Goal: Task Accomplishment & Management: Use online tool/utility

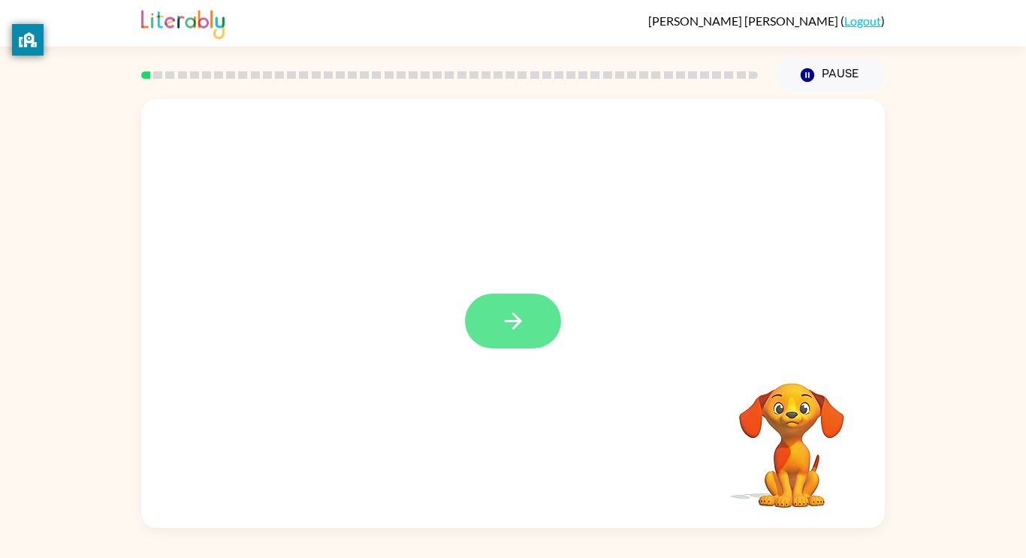
click at [518, 310] on icon "button" at bounding box center [513, 321] width 26 height 26
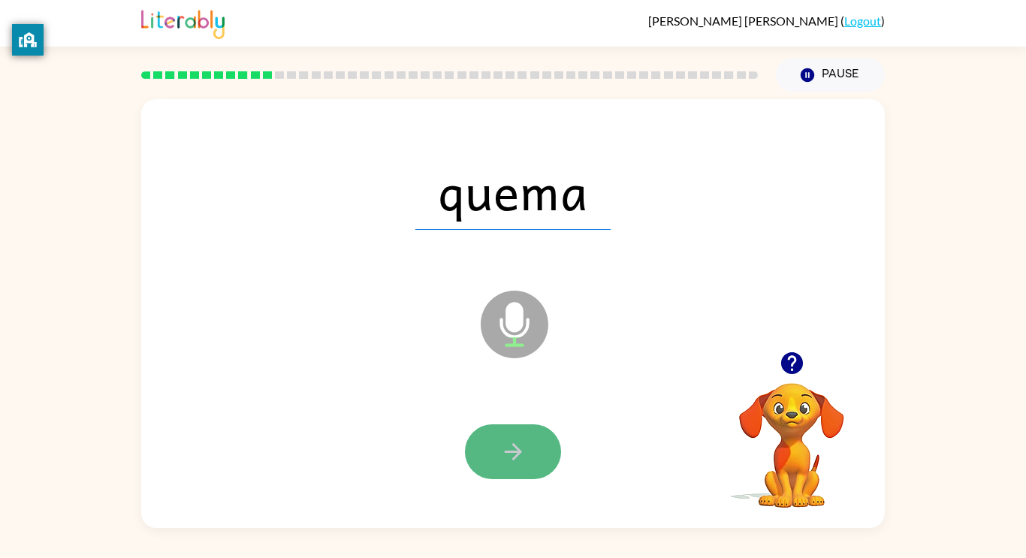
click at [499, 445] on button "button" at bounding box center [513, 451] width 96 height 55
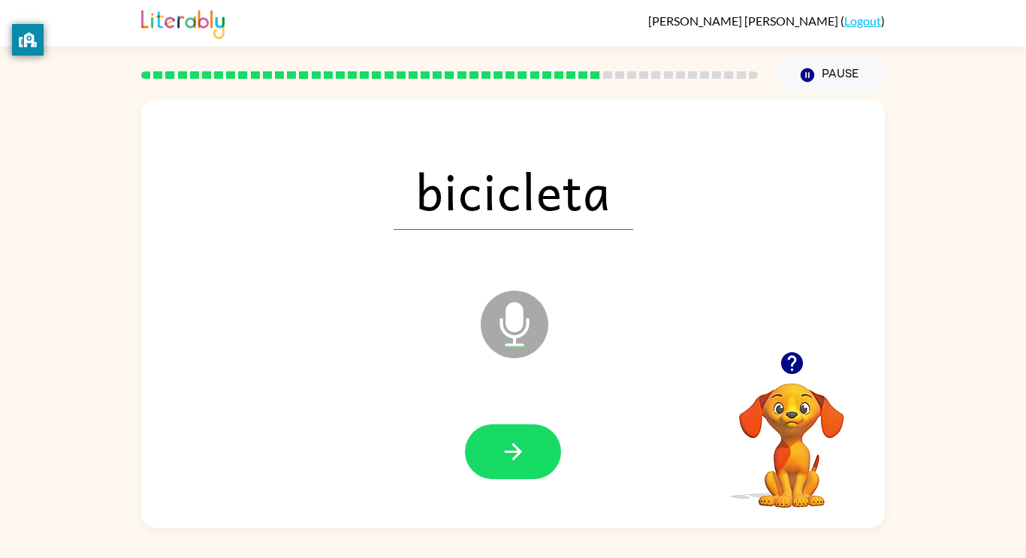
click at [614, 107] on div "bicicleta Microphone The Microphone is here when it is your turn to talk" at bounding box center [513, 313] width 744 height 429
click at [623, 107] on div "bicicleta Microphone The Microphone is here when it is your turn to talk" at bounding box center [513, 313] width 744 height 429
click at [643, 102] on div "bicicleta Microphone The Microphone is here when it is your turn to talk" at bounding box center [513, 313] width 744 height 429
click at [655, 103] on div "bicicleta Microphone The Microphone is here when it is your turn to talk" at bounding box center [513, 313] width 744 height 429
click at [668, 101] on div "bicicleta Microphone The Microphone is here when it is your turn to talk" at bounding box center [513, 313] width 744 height 429
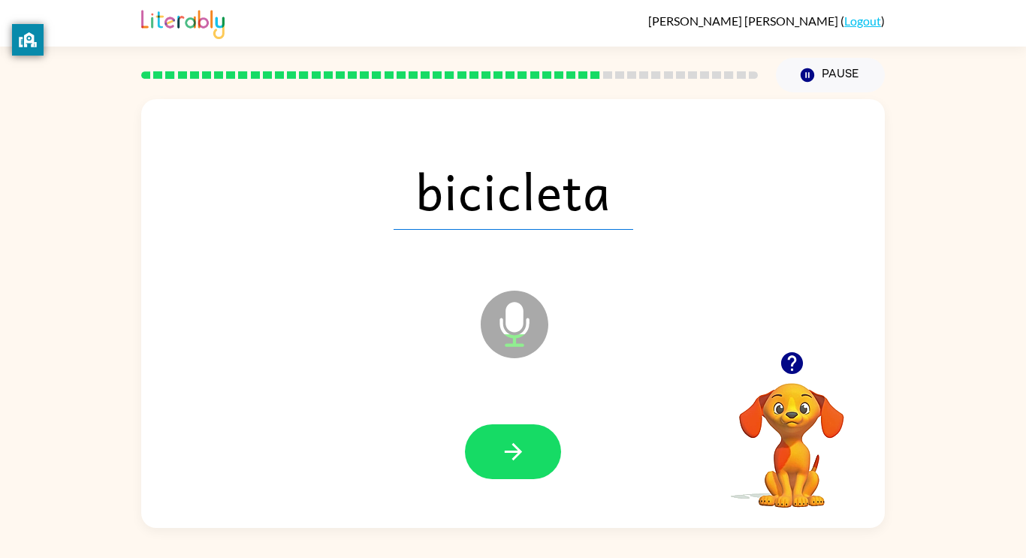
click at [693, 106] on div "bicicleta Microphone The Microphone is here when it is your turn to talk" at bounding box center [513, 313] width 744 height 429
click at [710, 108] on div "bicicleta Microphone The Microphone is here when it is your turn to talk" at bounding box center [513, 313] width 744 height 429
click at [780, 89] on div "Pause Pause" at bounding box center [830, 75] width 127 height 53
